Goal: Find specific page/section: Find specific page/section

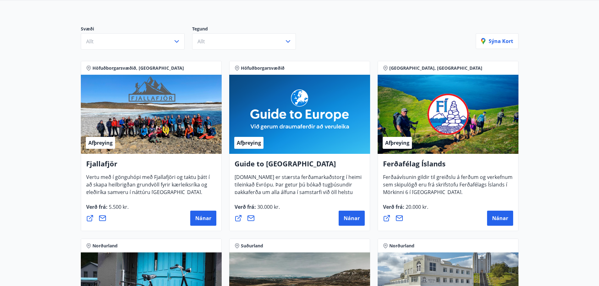
scroll to position [63, 0]
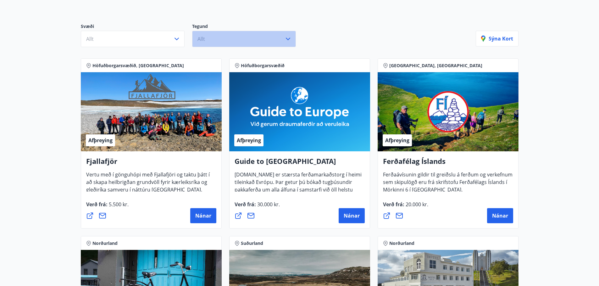
click at [254, 41] on button "Allt" at bounding box center [244, 39] width 104 height 16
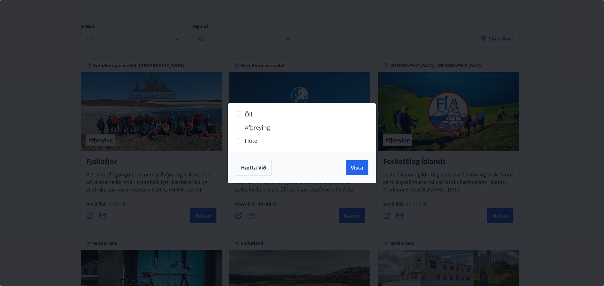
click at [254, 41] on div "Öll Afþreying Hótel Hætta við Vista" at bounding box center [302, 143] width 604 height 286
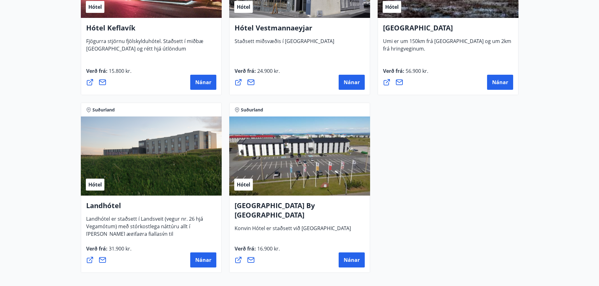
scroll to position [1666, 0]
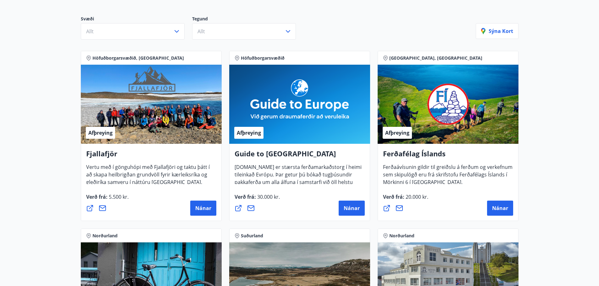
scroll to position [0, 0]
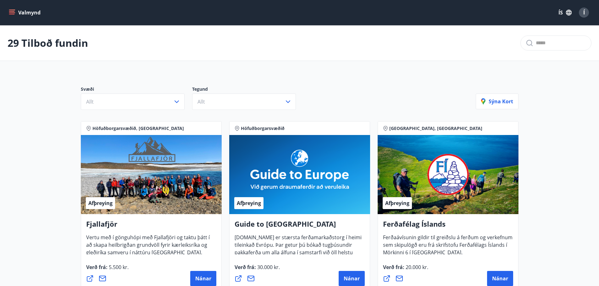
click at [11, 14] on icon "menu" at bounding box center [12, 14] width 6 height 1
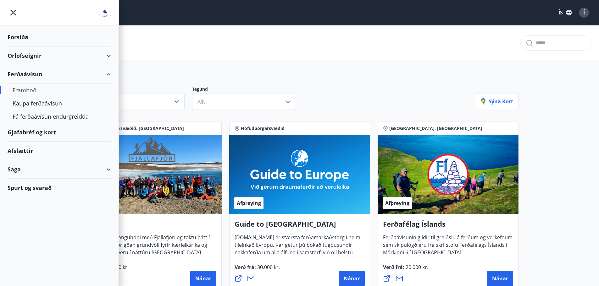
click at [41, 132] on div "Gjafabréf og kort" at bounding box center [59, 132] width 103 height 19
